Goal: Information Seeking & Learning: Learn about a topic

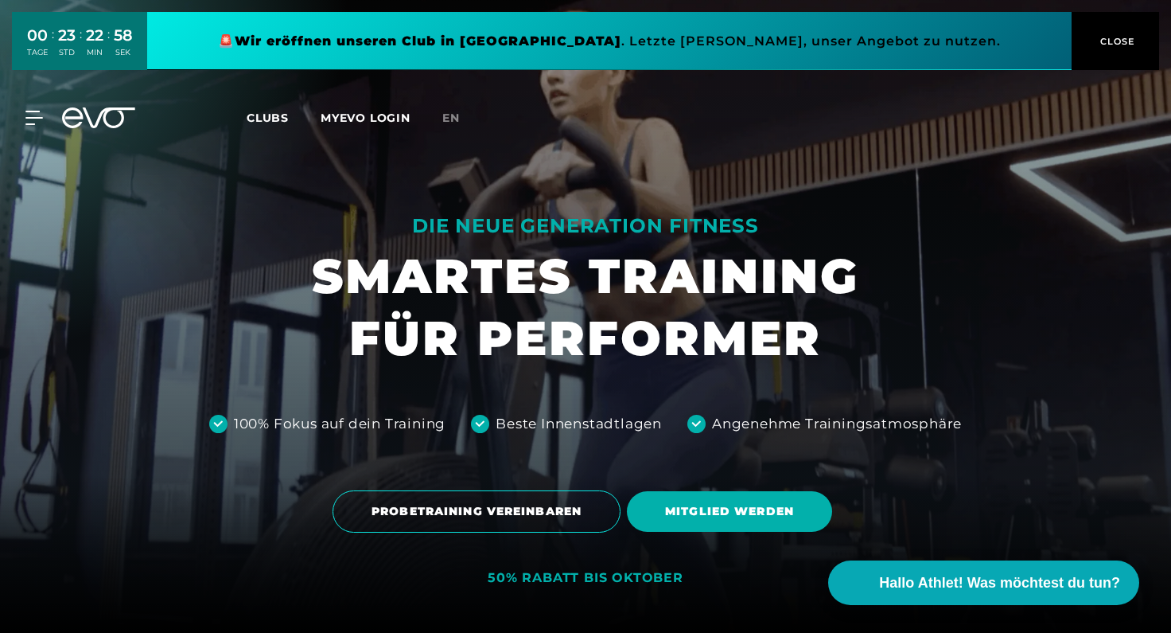
click at [662, 37] on link at bounding box center [609, 41] width 925 height 58
click at [274, 115] on span "Clubs" at bounding box center [268, 118] width 42 height 14
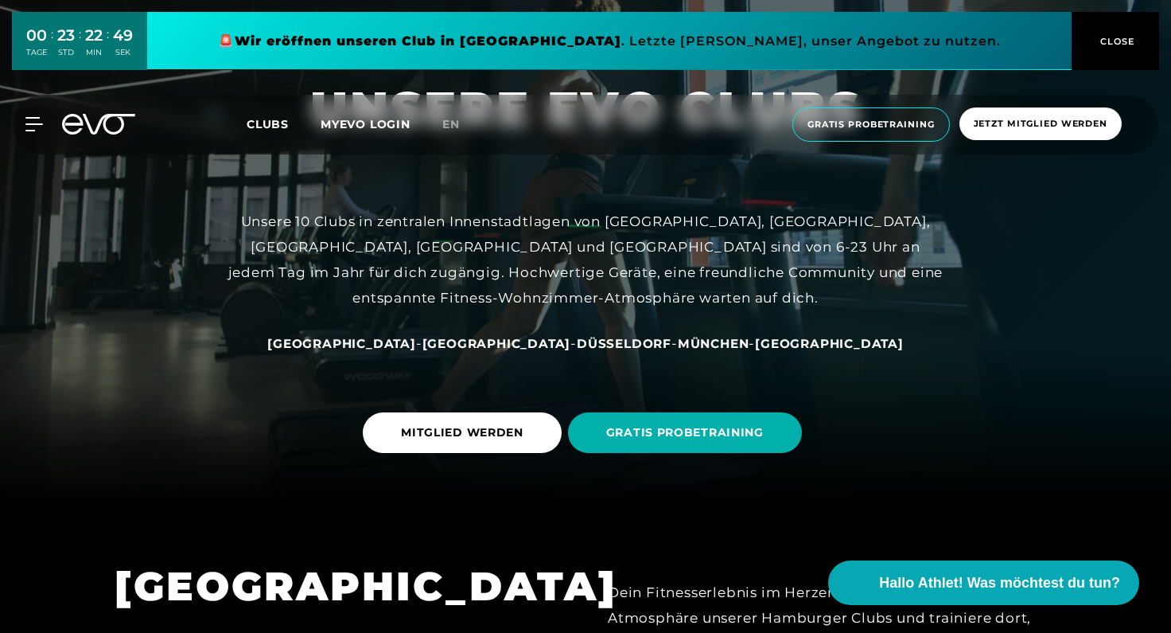
scroll to position [130, 0]
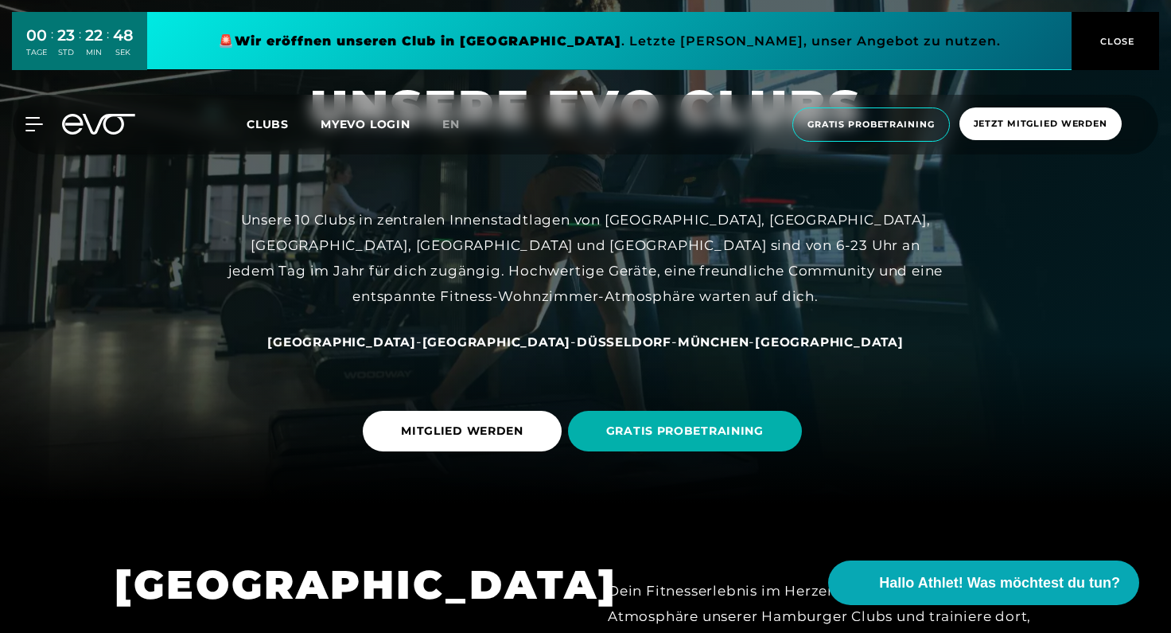
click at [409, 337] on span "[GEOGRAPHIC_DATA]" at bounding box center [341, 341] width 149 height 15
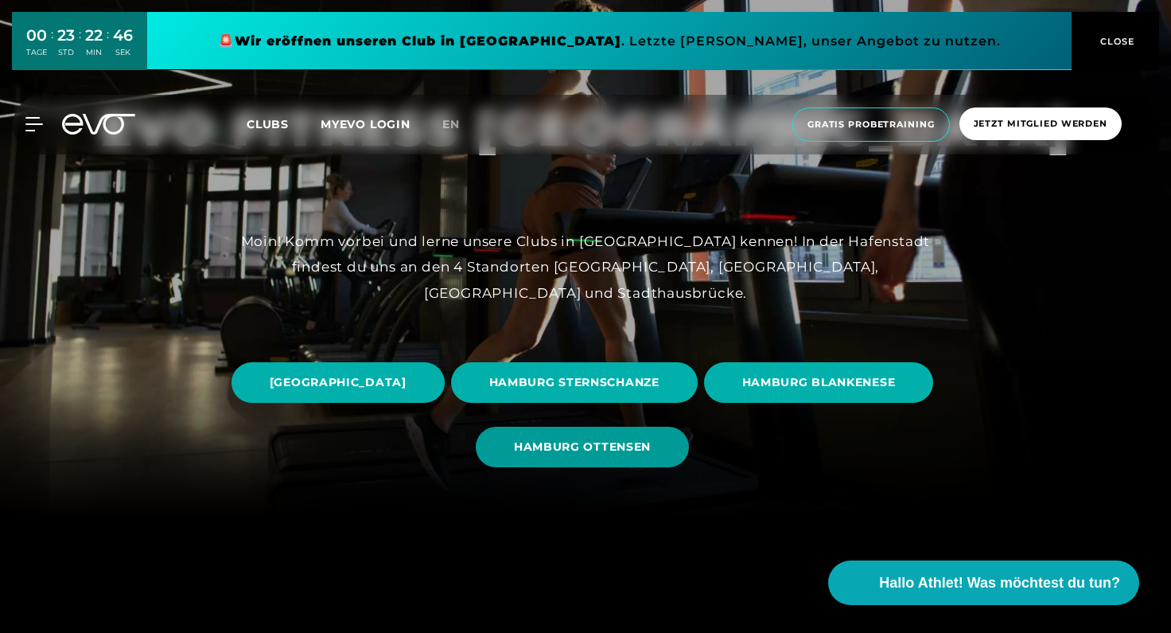
scroll to position [116, 0]
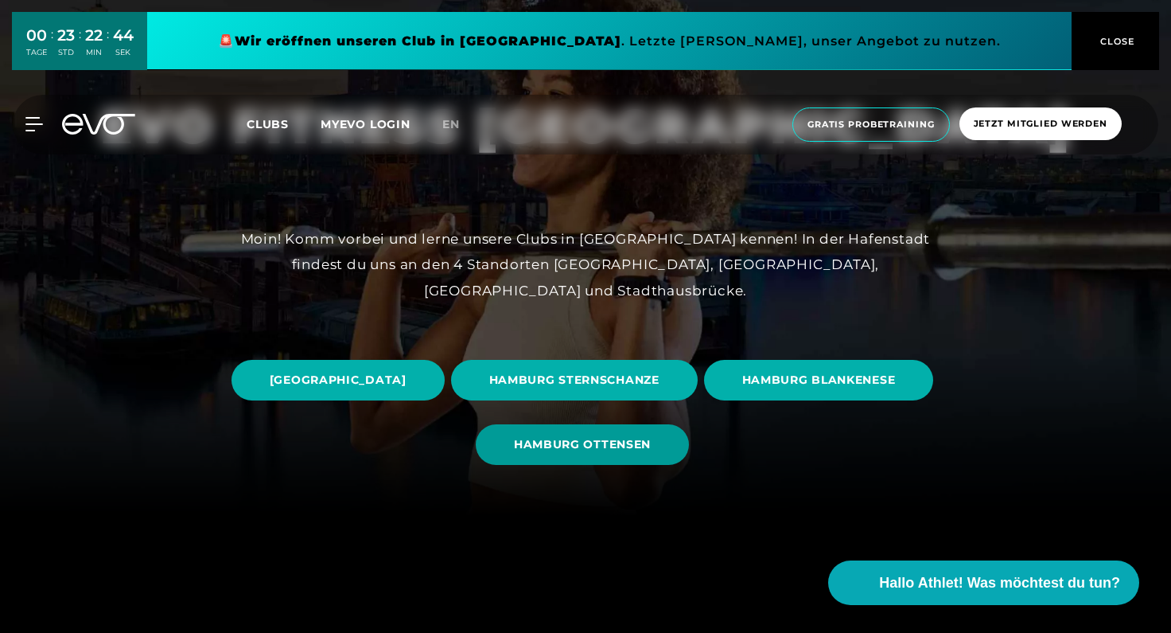
click at [689, 431] on span "HAMBURG OTTENSEN" at bounding box center [582, 444] width 213 height 41
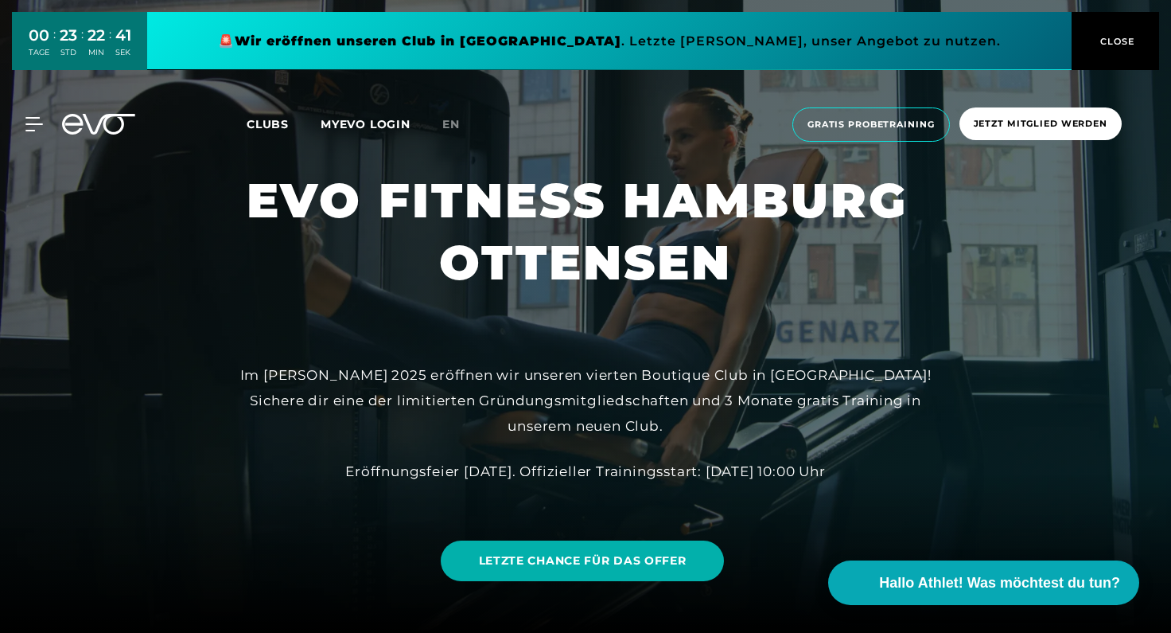
drag, startPoint x: 576, startPoint y: 334, endPoint x: 568, endPoint y: 352, distance: 19.2
click at [568, 351] on div at bounding box center [585, 316] width 1171 height 633
drag, startPoint x: 606, startPoint y: 360, endPoint x: 598, endPoint y: 336, distance: 25.2
click at [598, 336] on div at bounding box center [585, 316] width 1171 height 633
click at [600, 355] on div at bounding box center [585, 316] width 1171 height 633
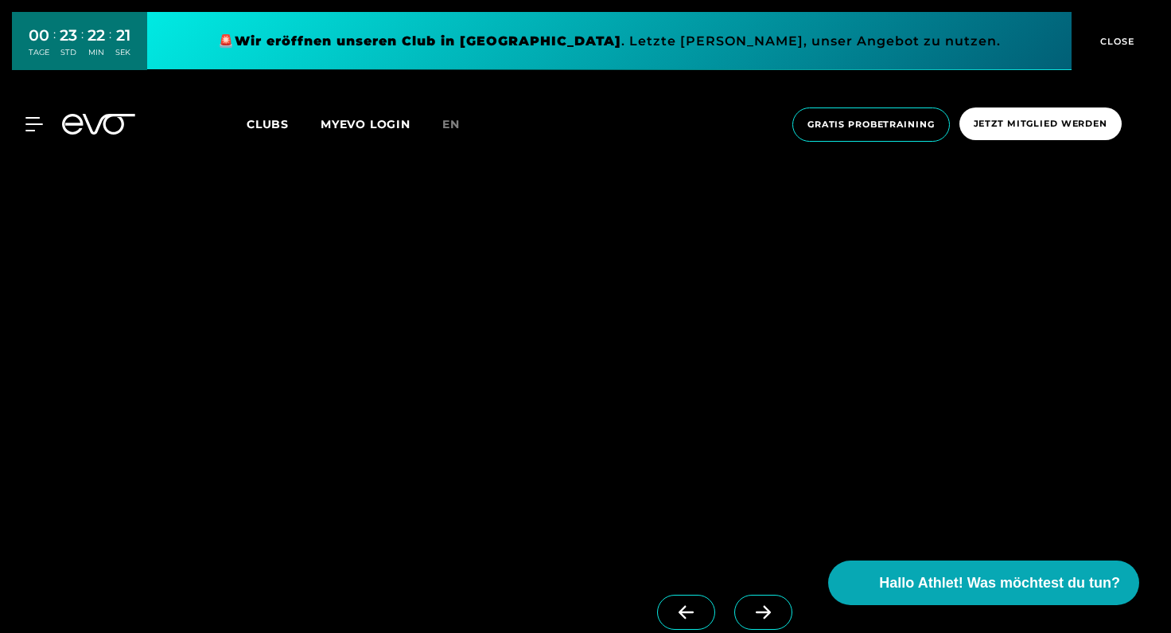
scroll to position [2406, 0]
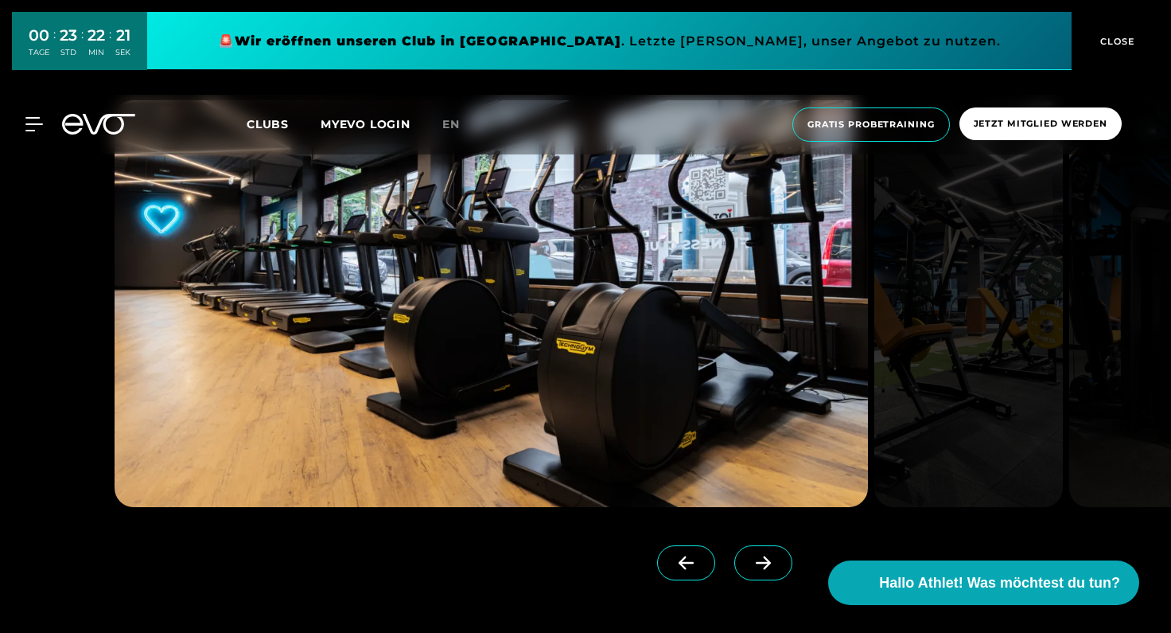
click at [761, 555] on icon at bounding box center [764, 562] width 28 height 14
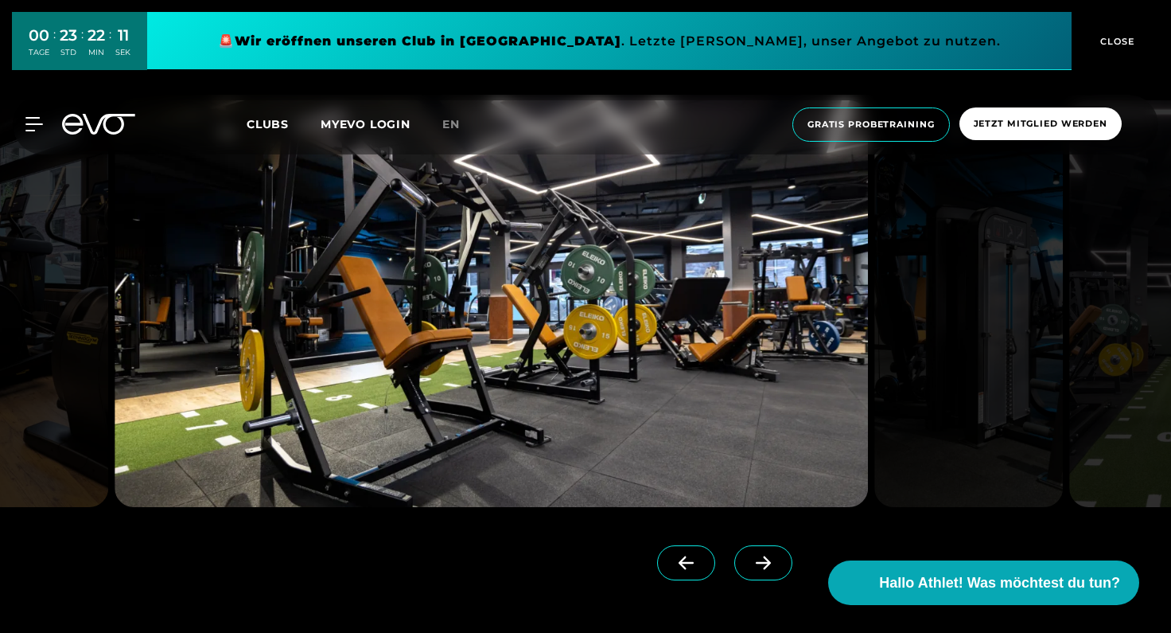
click at [761, 555] on icon at bounding box center [764, 562] width 28 height 14
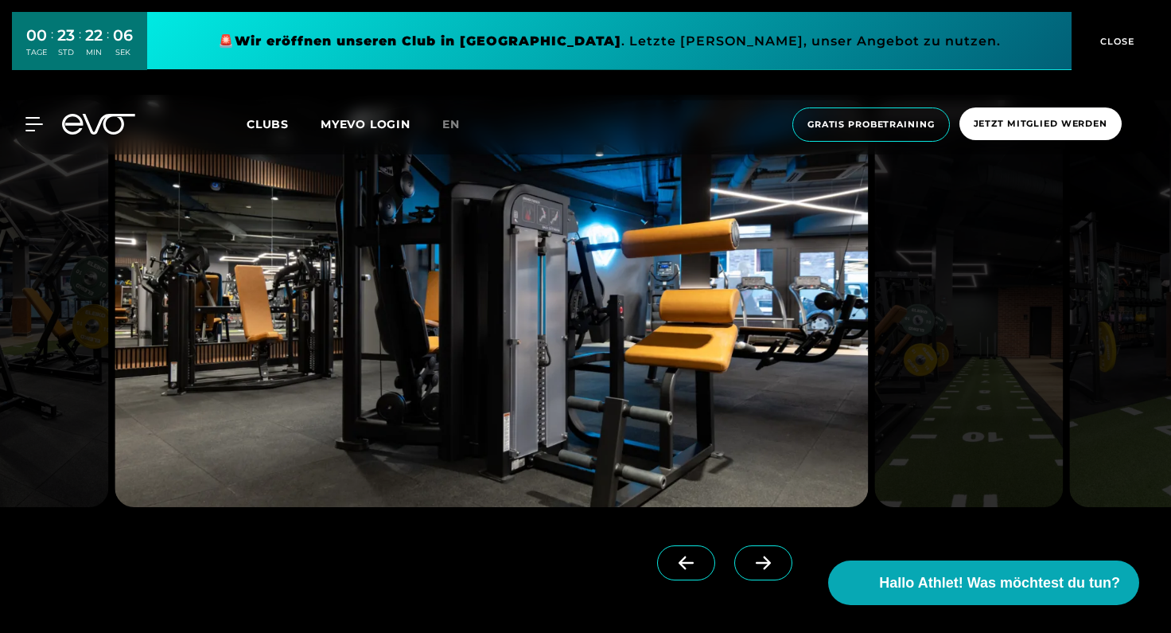
click at [761, 560] on icon at bounding box center [763, 563] width 15 height 14
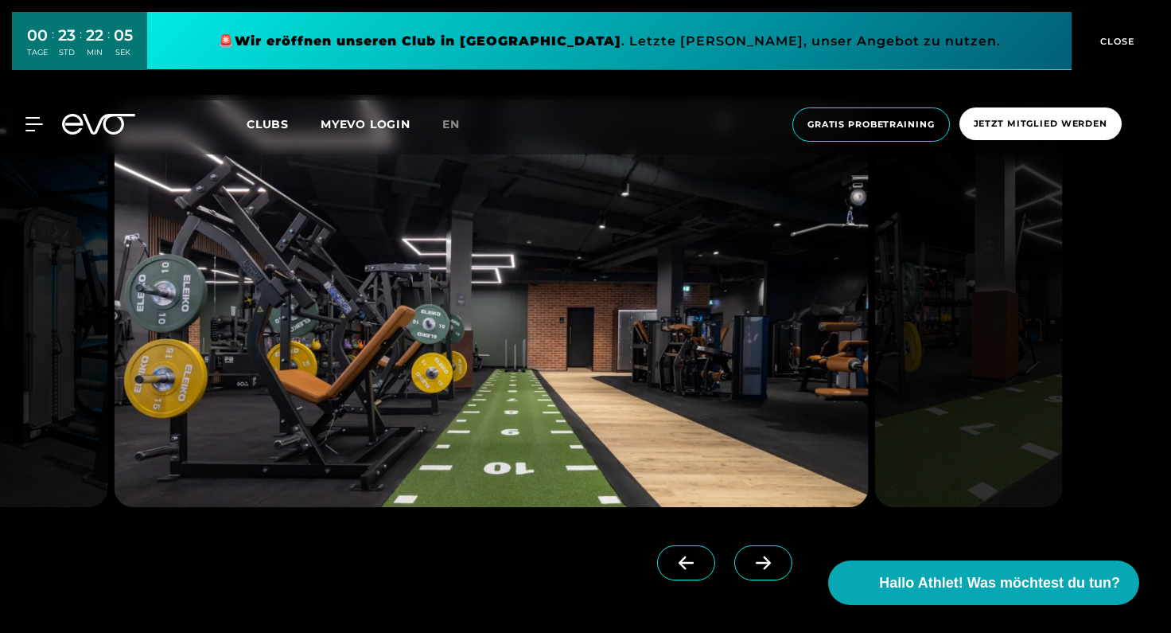
click at [761, 560] on icon at bounding box center [763, 563] width 15 height 14
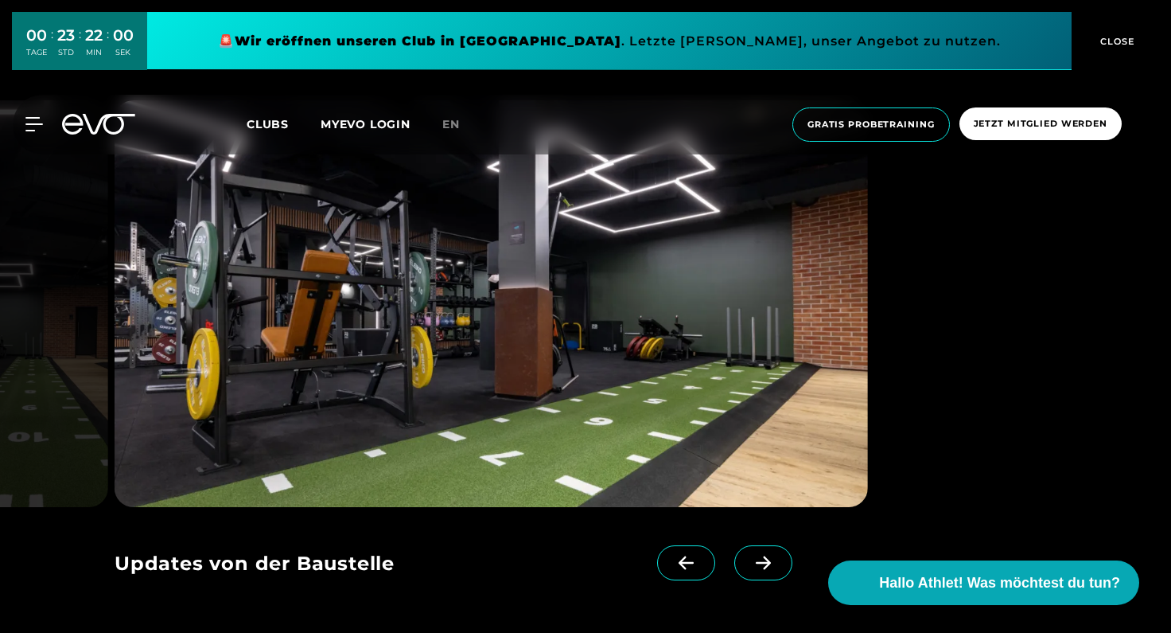
click at [761, 560] on icon at bounding box center [763, 563] width 15 height 14
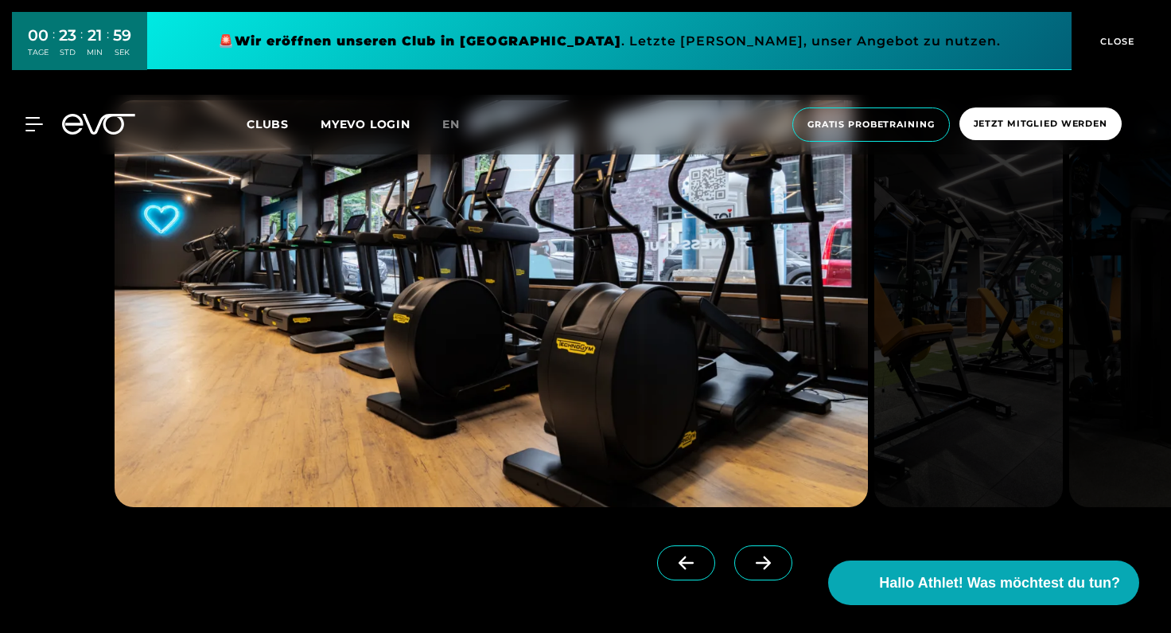
click at [761, 560] on icon at bounding box center [763, 563] width 15 height 14
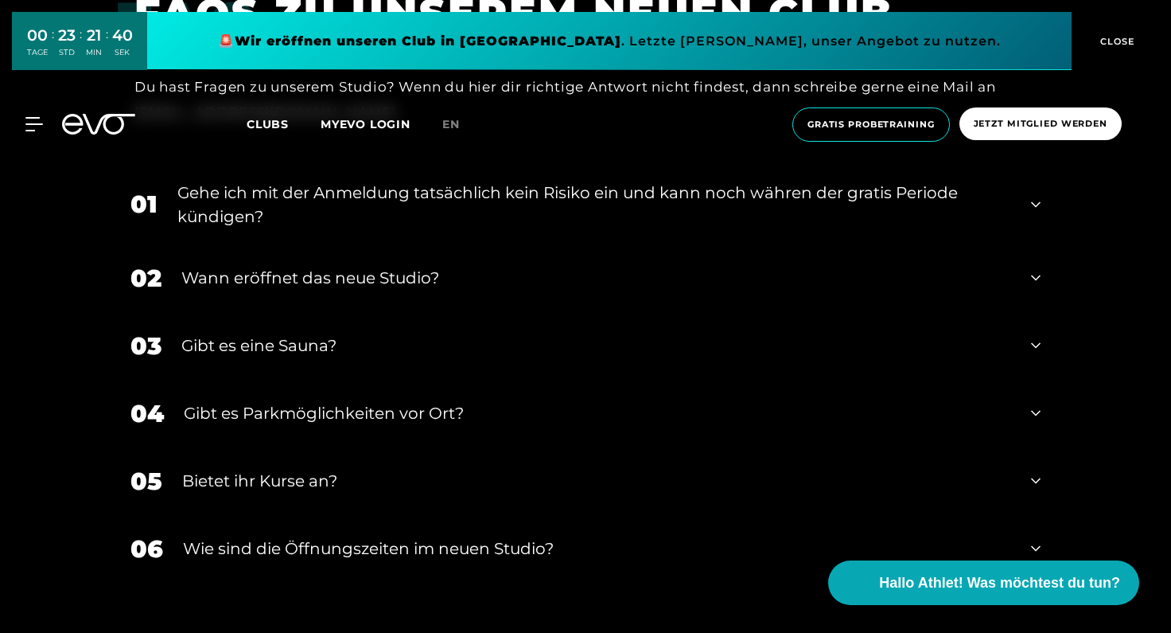
scroll to position [5212, 0]
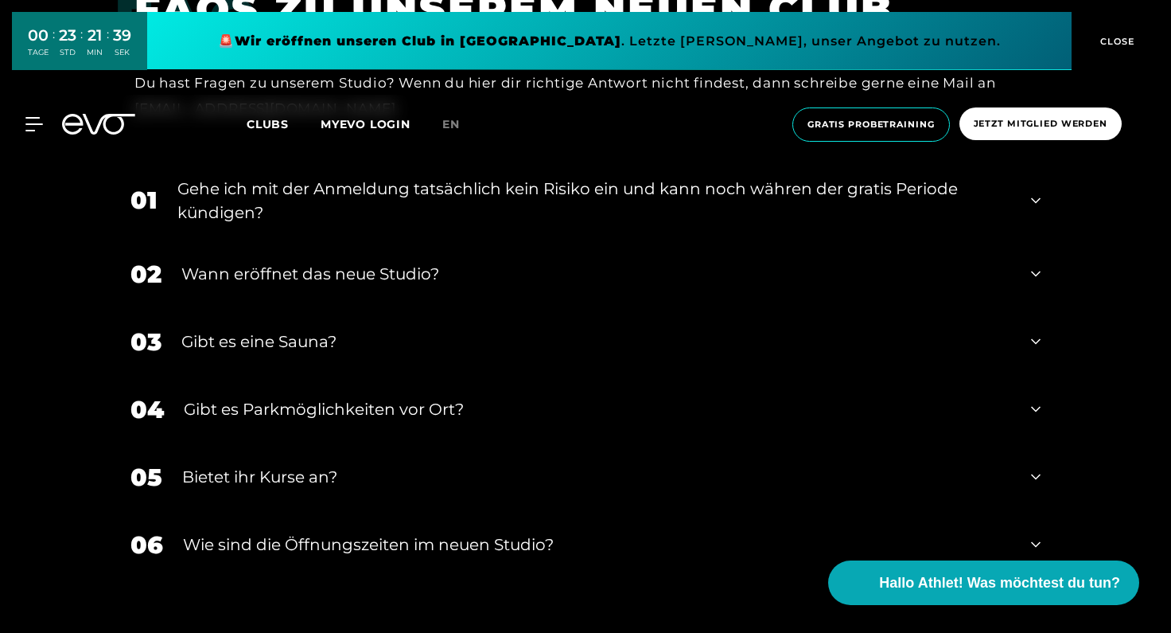
click at [724, 286] on div "Wann eröffnet das neue Studio?" at bounding box center [596, 274] width 830 height 24
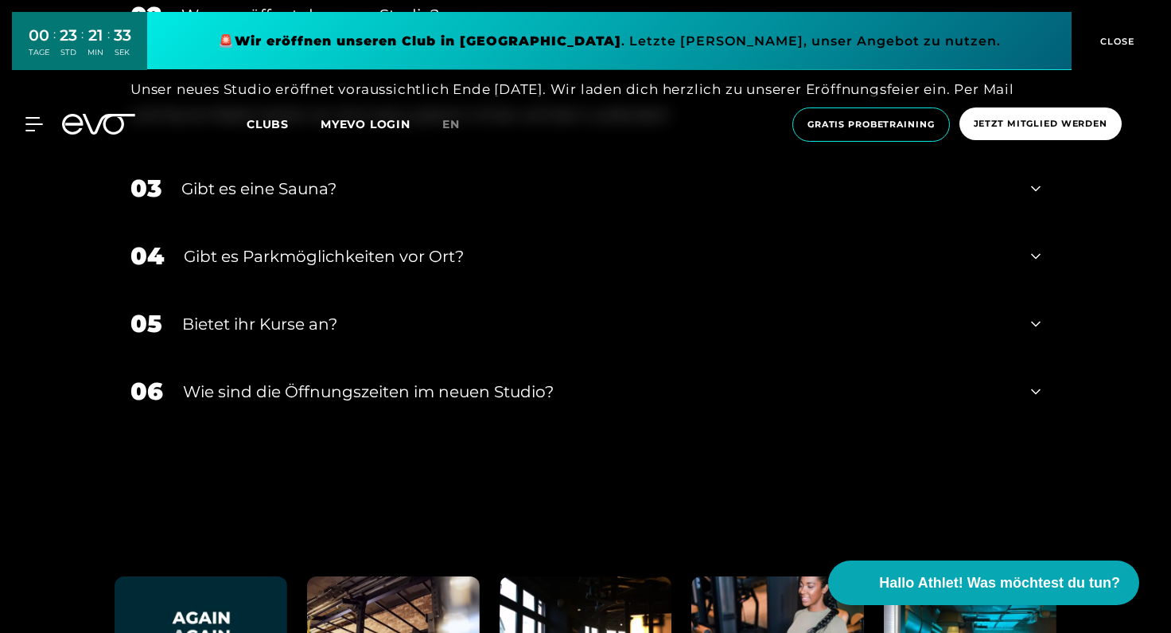
scroll to position [5474, 0]
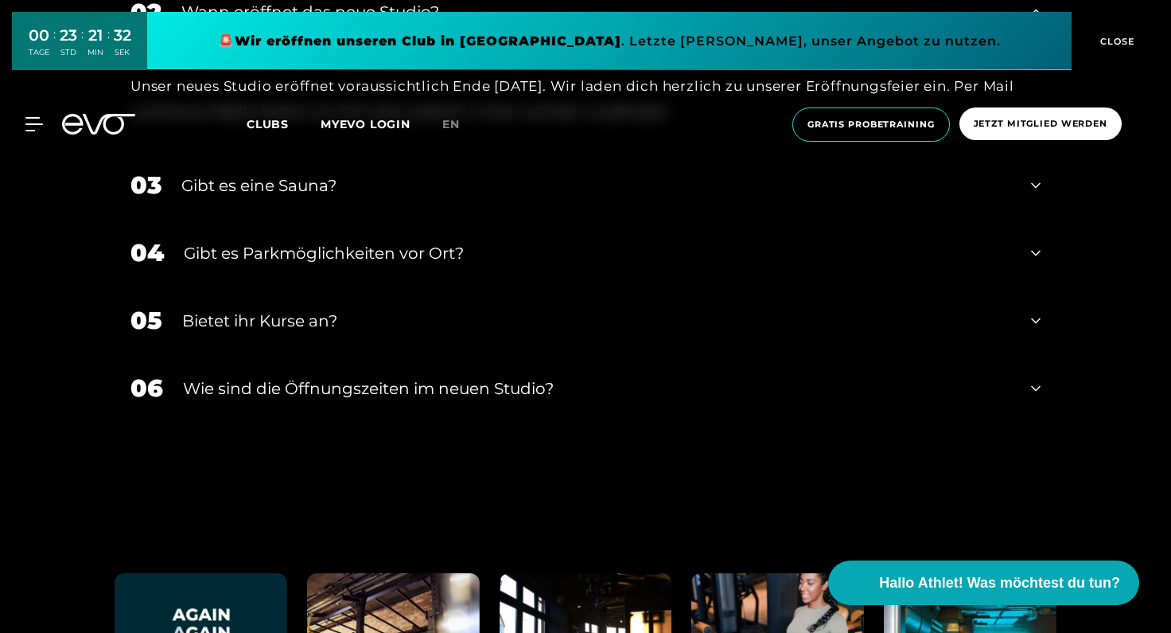
click at [403, 329] on div "Bietet ihr Kurse an?" at bounding box center [596, 321] width 829 height 24
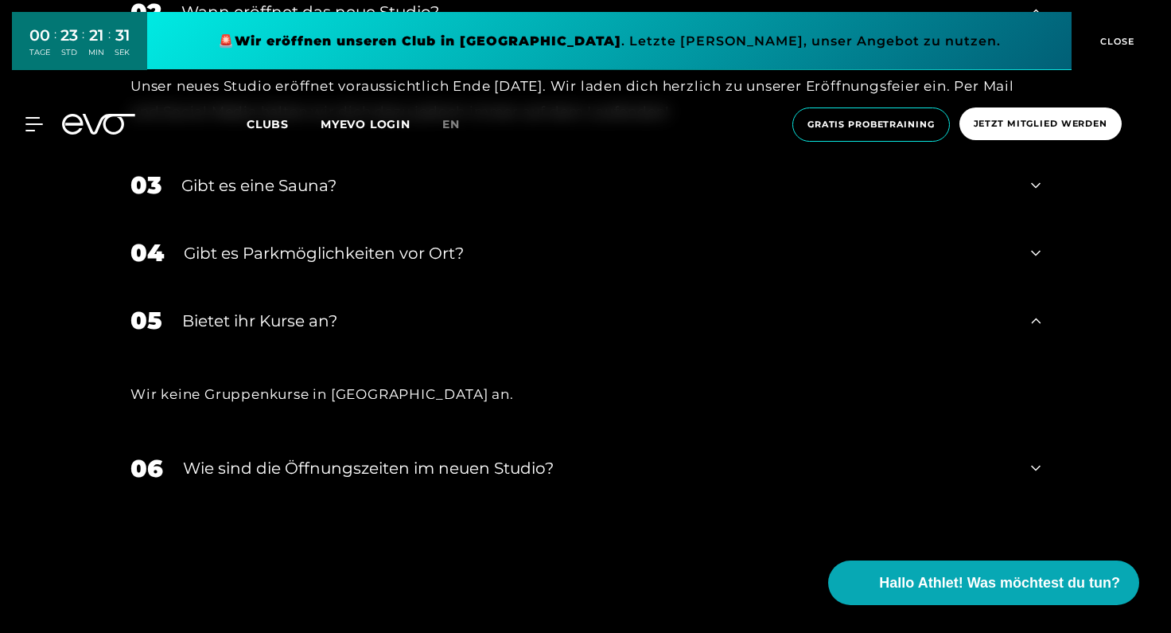
click at [454, 265] on div "Gibt es Parkmöglichkeiten vor Ort?" at bounding box center [598, 253] width 828 height 24
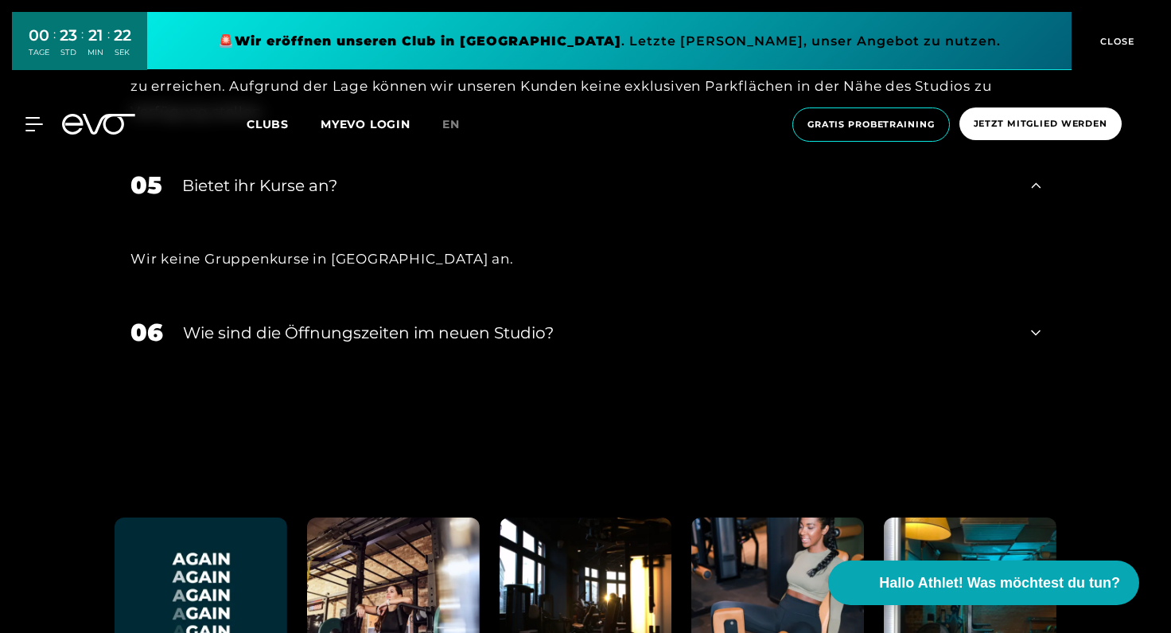
scroll to position [5742, 0]
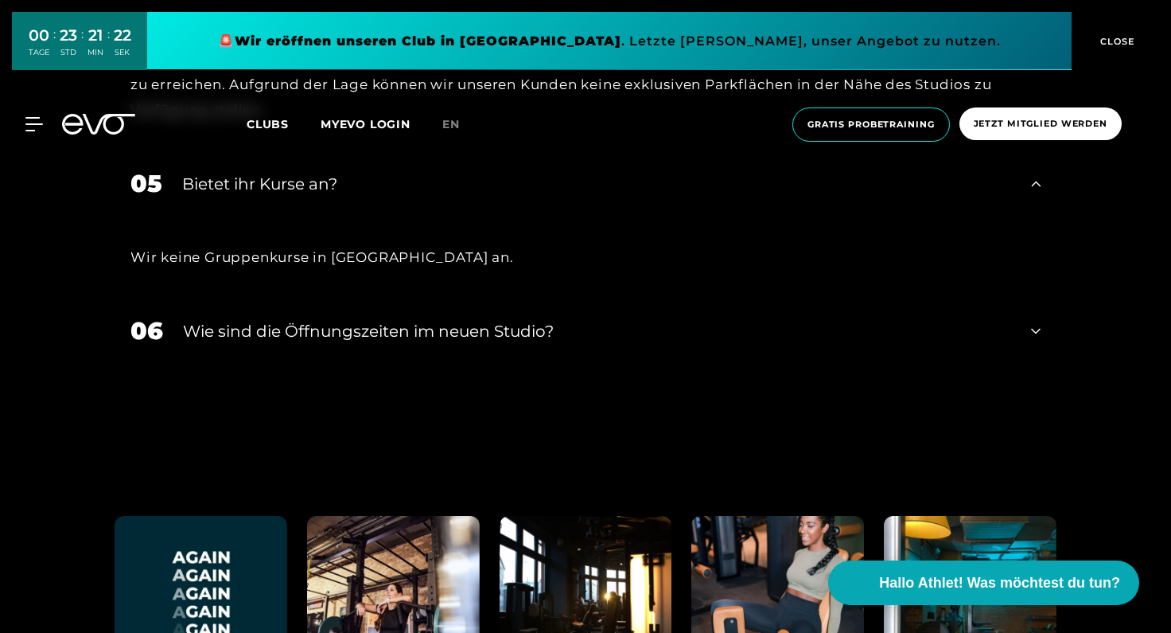
click at [528, 343] on div "​Wie sind die Öffnungszeiten im neuen Studio?" at bounding box center [597, 331] width 828 height 24
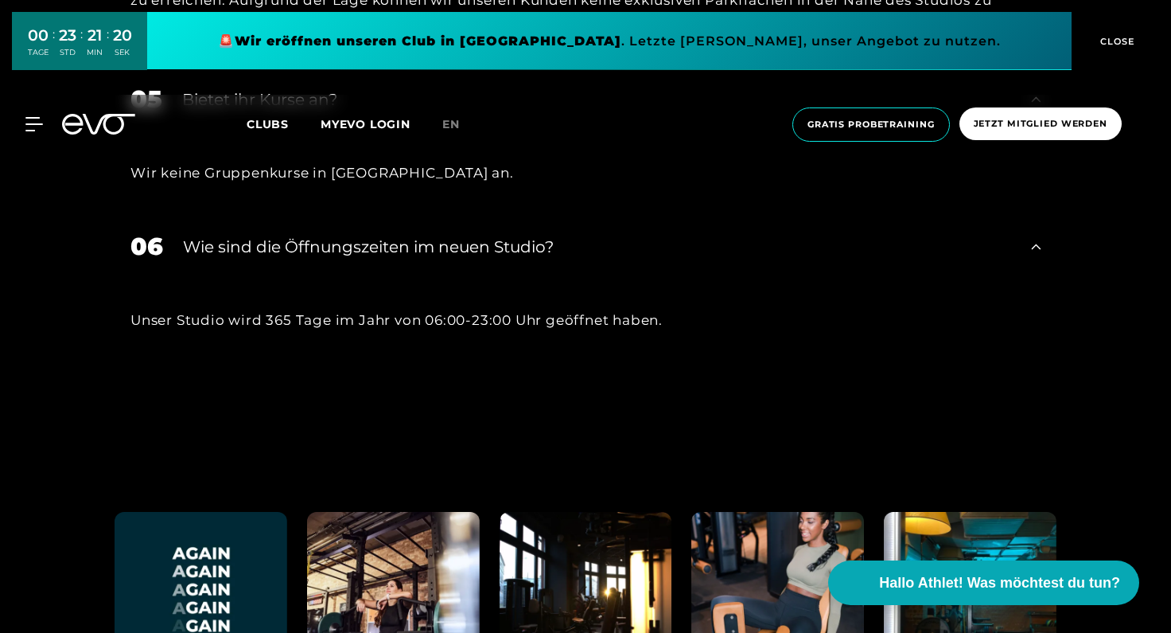
scroll to position [5854, 0]
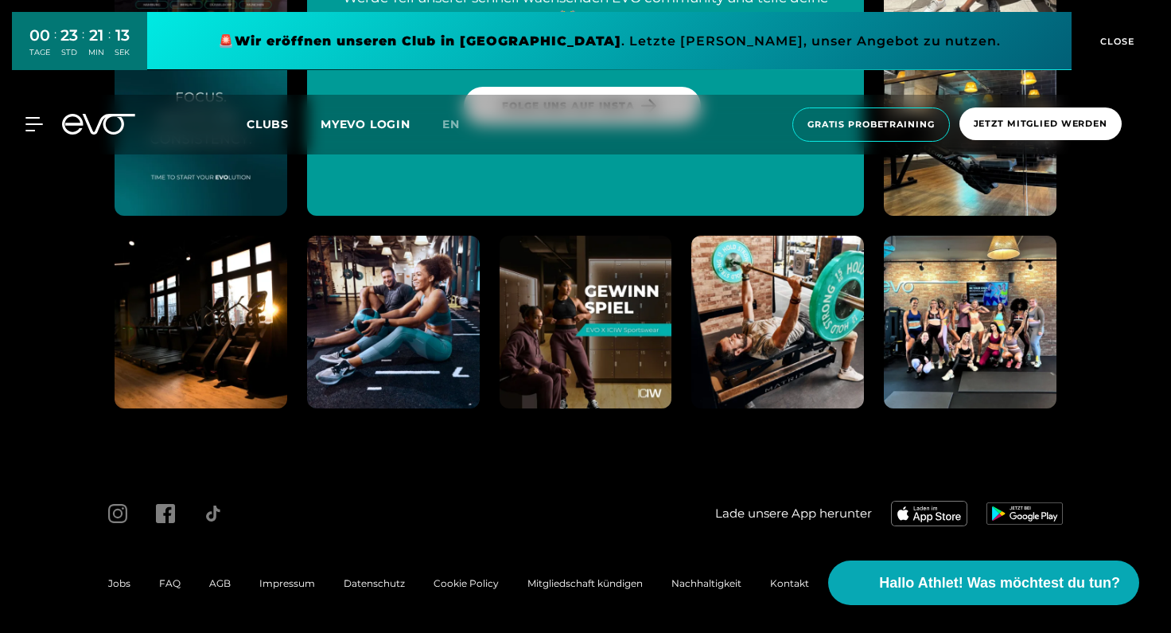
scroll to position [6694, 0]
